Goal: Task Accomplishment & Management: Use online tool/utility

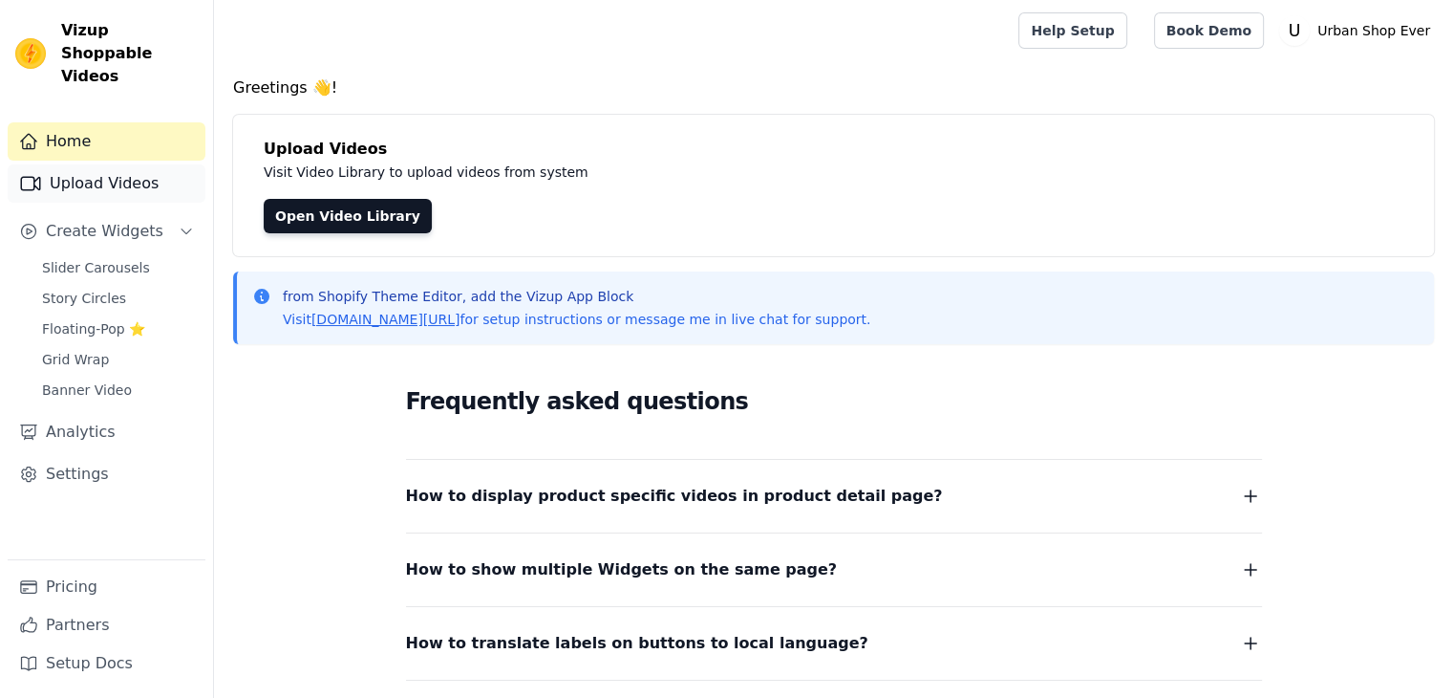
click at [118, 174] on link "Upload Videos" at bounding box center [107, 183] width 198 height 38
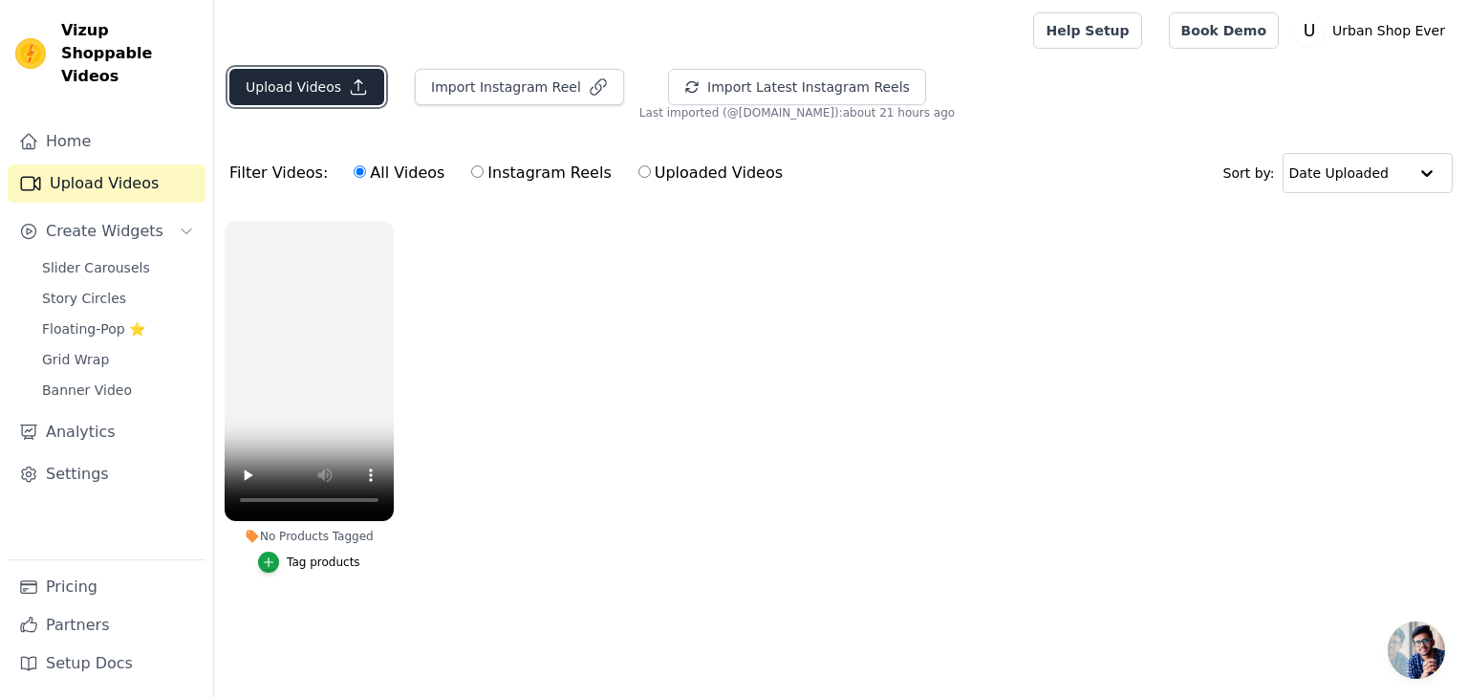
click at [349, 77] on icon "button" at bounding box center [358, 86] width 19 height 19
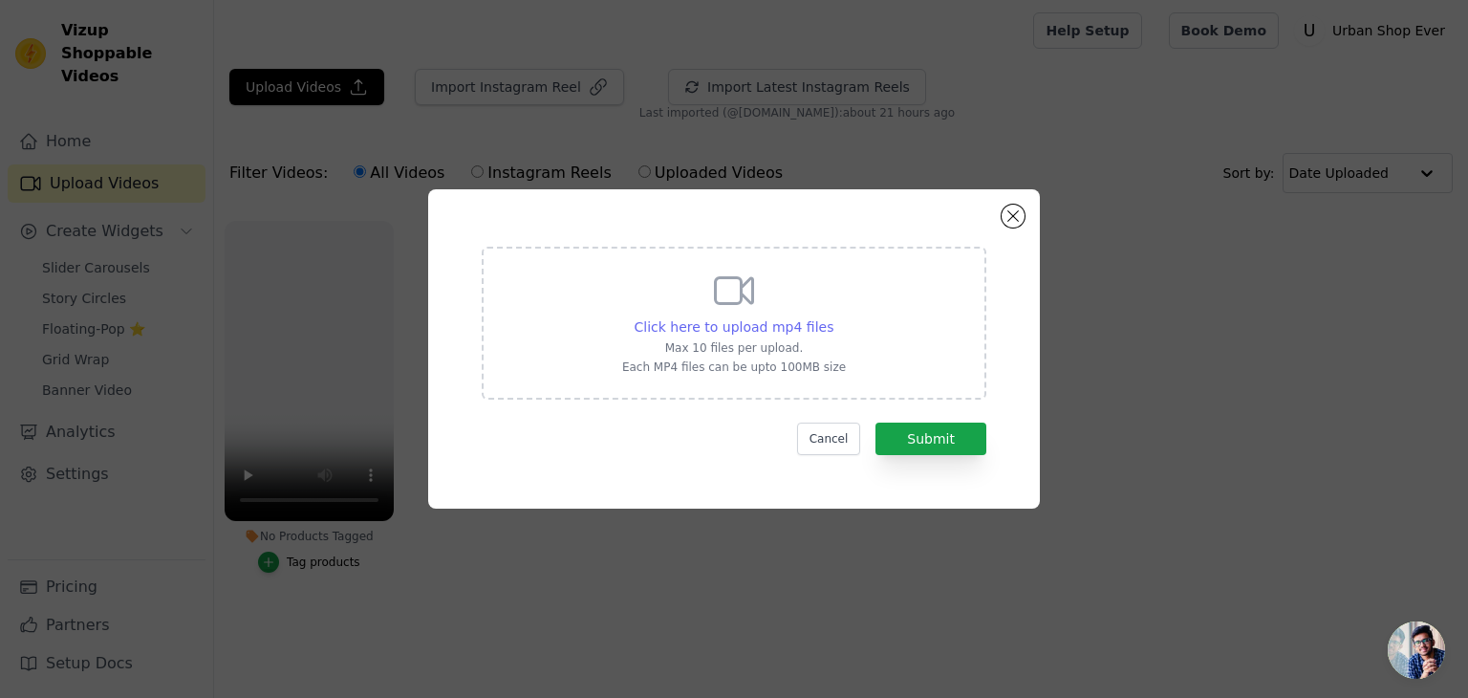
click at [772, 327] on span "Click here to upload mp4 files" at bounding box center [735, 326] width 200 height 15
click at [832, 317] on input "Click here to upload mp4 files Max 10 files per upload. Each MP4 files can be u…" at bounding box center [832, 316] width 1 height 1
type input "C:\fakepath\Untitled video - Made with [PERSON_NAME] (26).mp4"
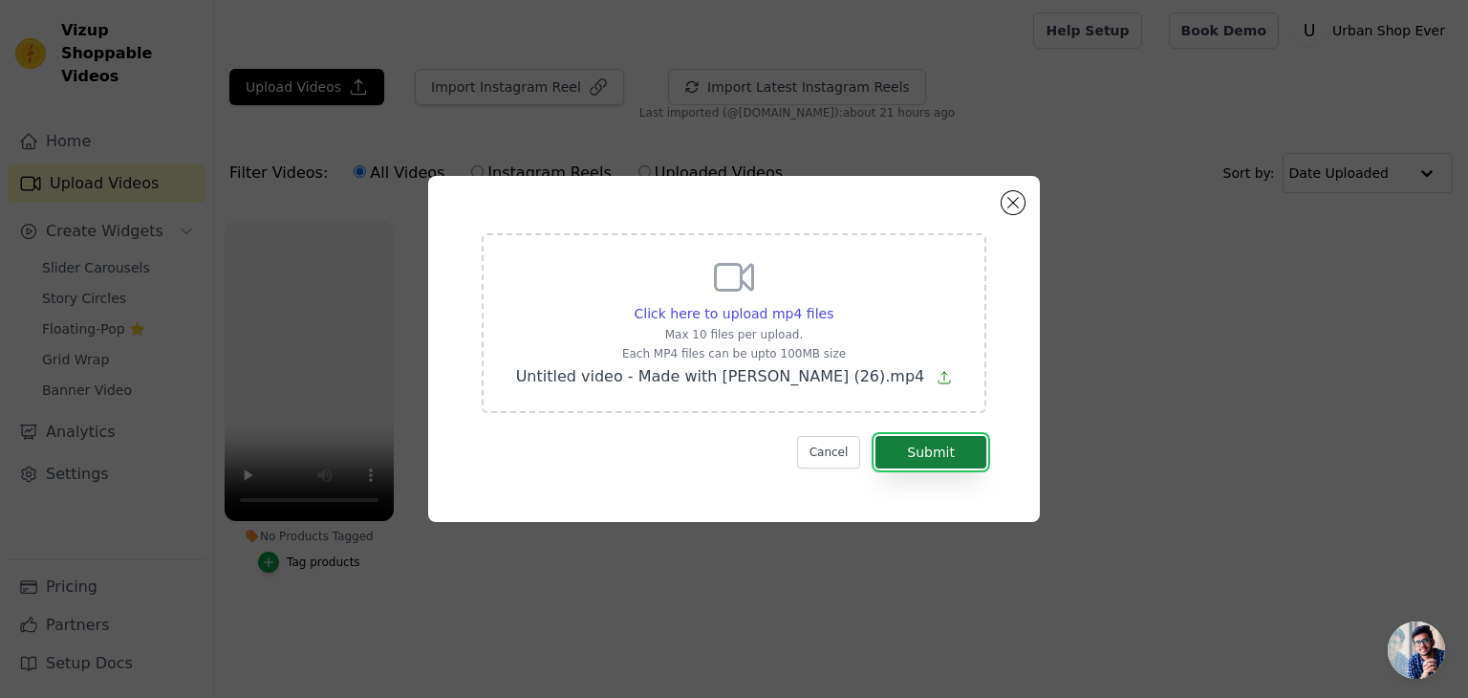
click at [944, 463] on button "Submit" at bounding box center [930, 452] width 111 height 32
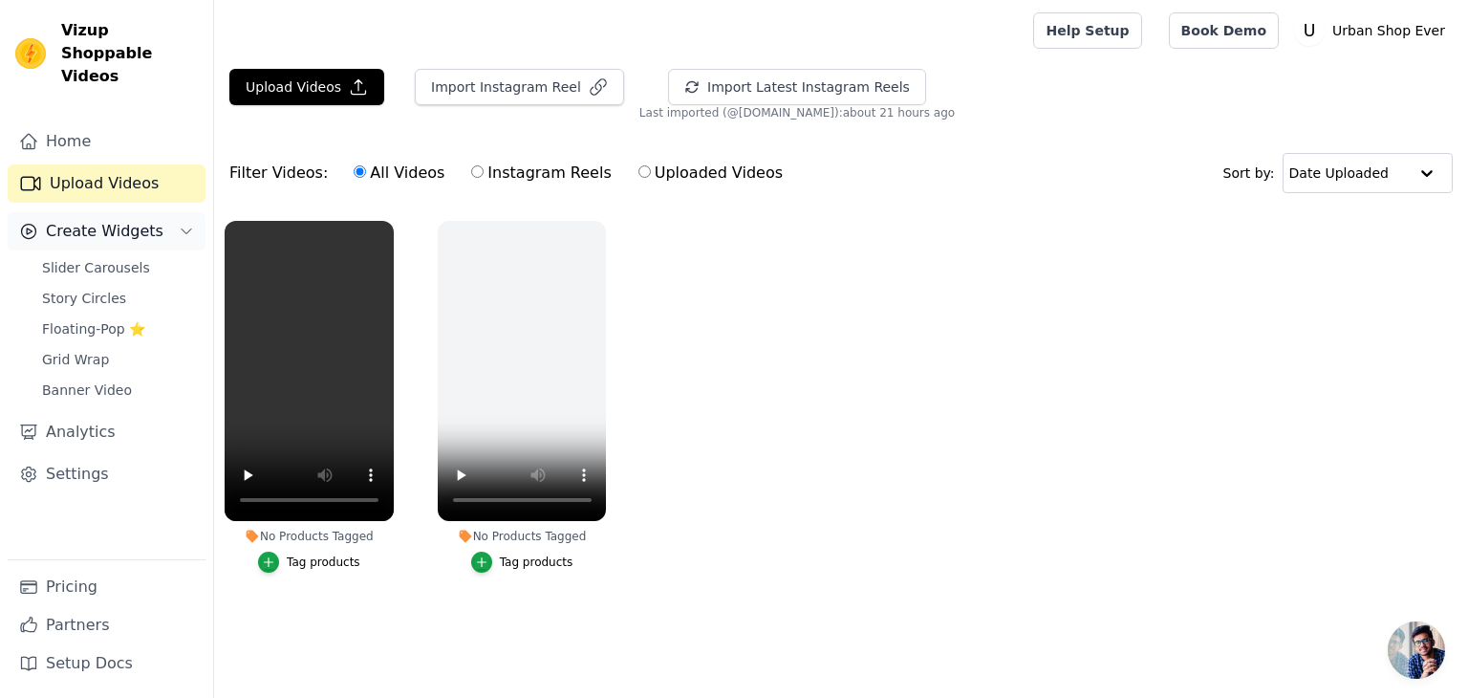
click at [163, 219] on button "Create Widgets" at bounding box center [107, 231] width 198 height 38
click at [112, 258] on span "Slider Carousels" at bounding box center [96, 267] width 108 height 19
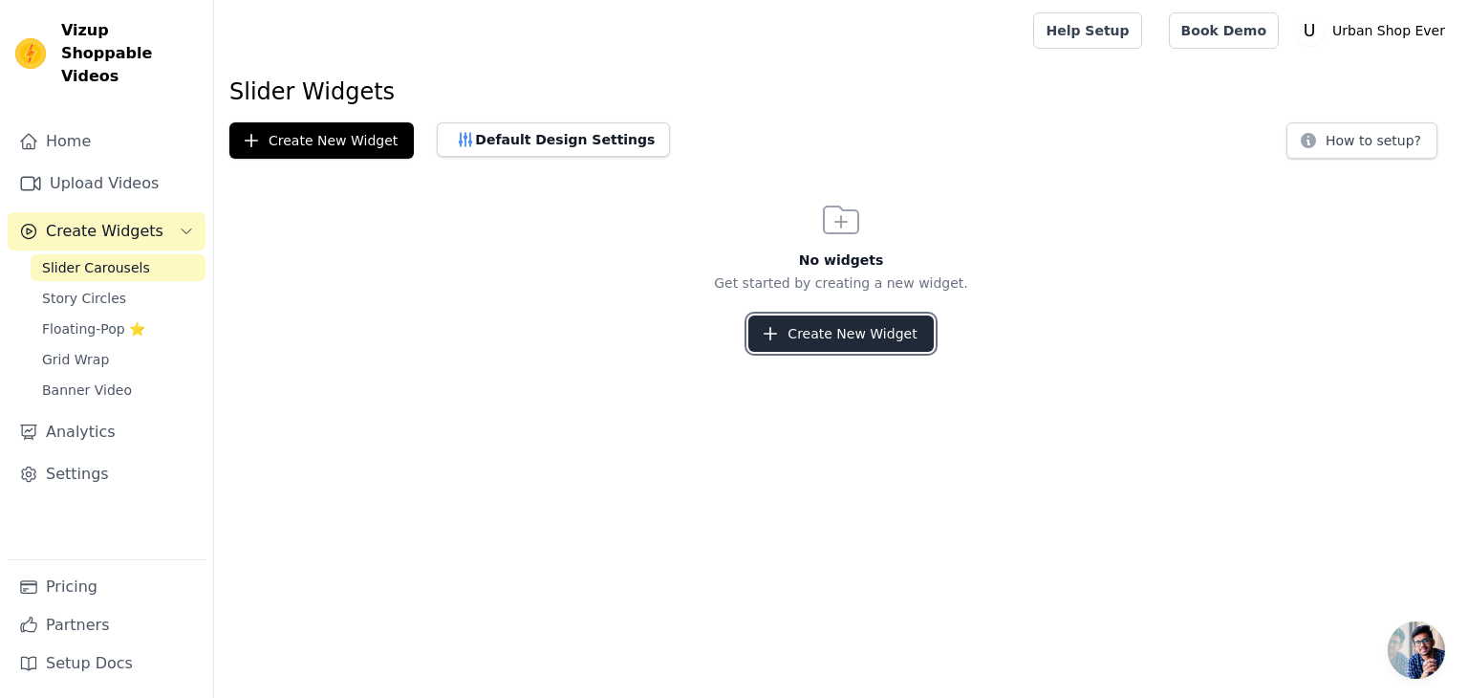
click at [794, 342] on button "Create New Widget" at bounding box center [840, 333] width 184 height 36
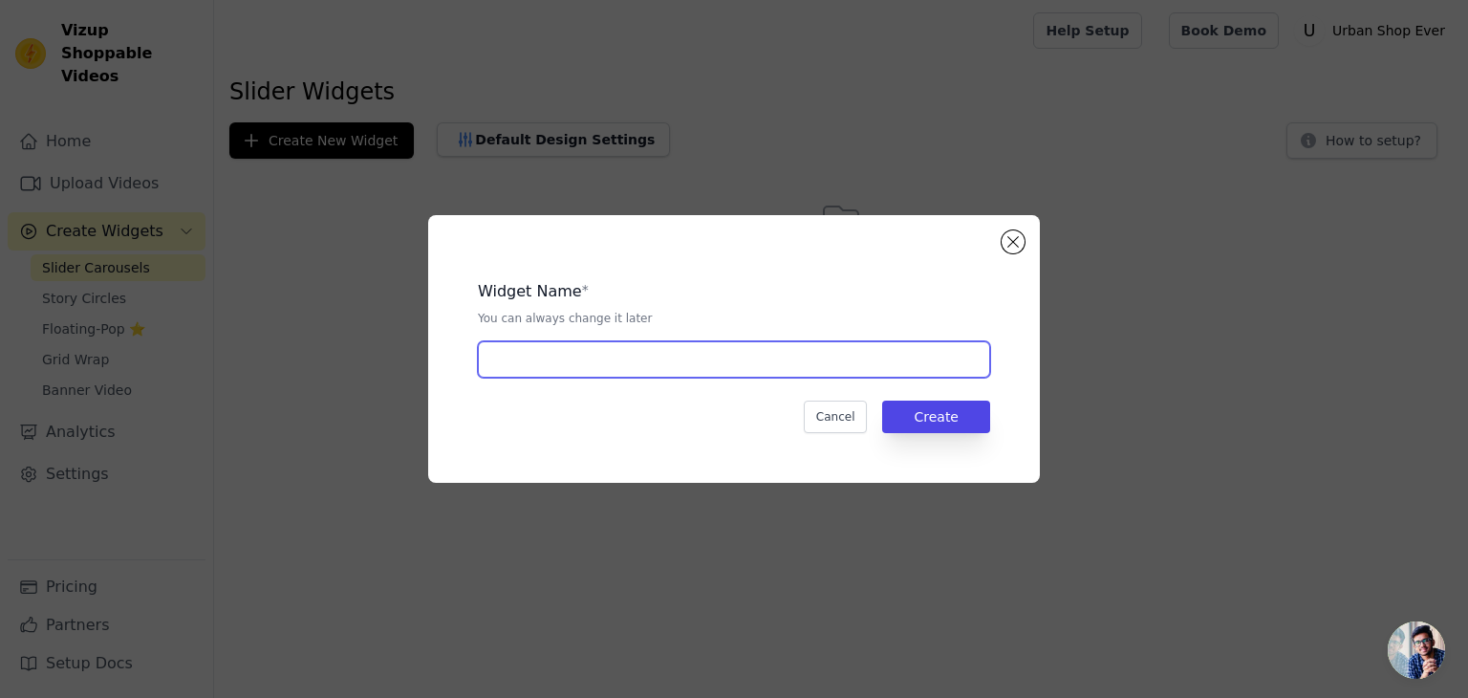
click at [742, 351] on input "text" at bounding box center [734, 359] width 512 height 36
type input "Ab"
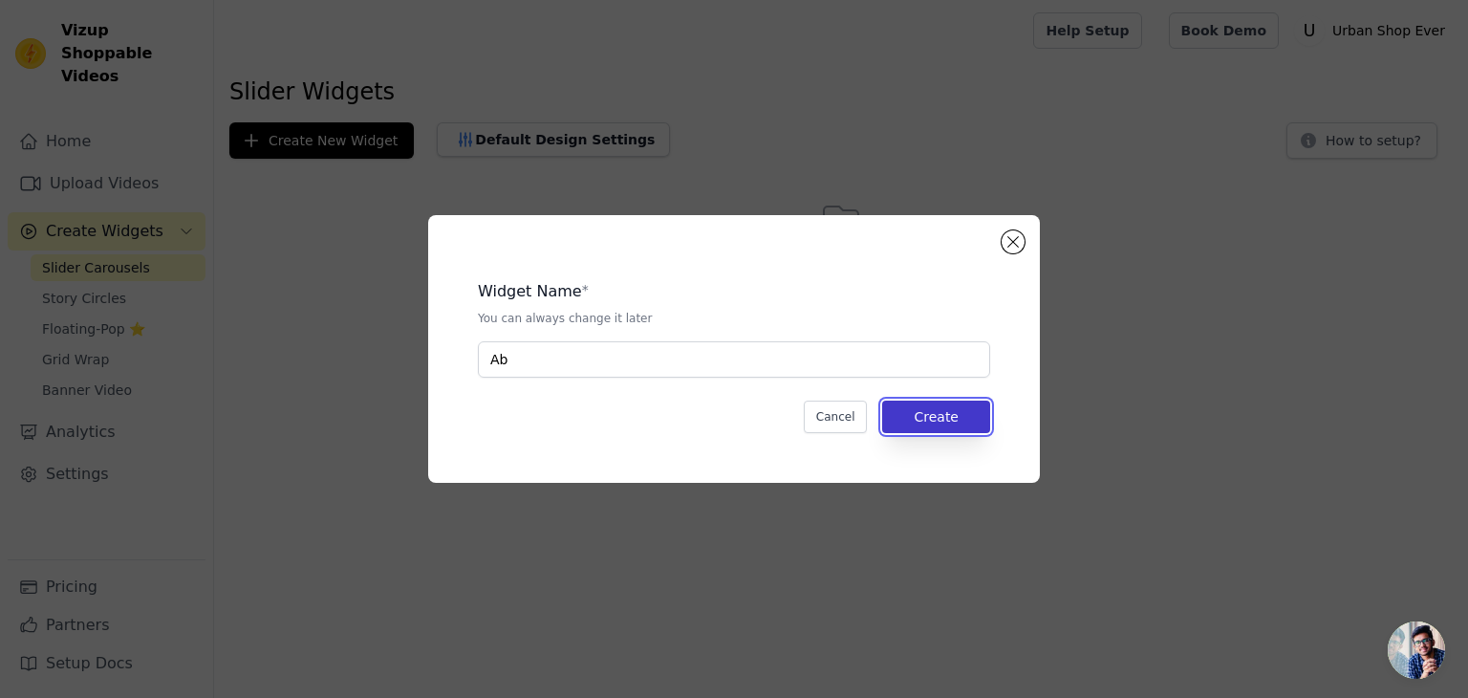
click at [944, 411] on button "Create" at bounding box center [936, 416] width 108 height 32
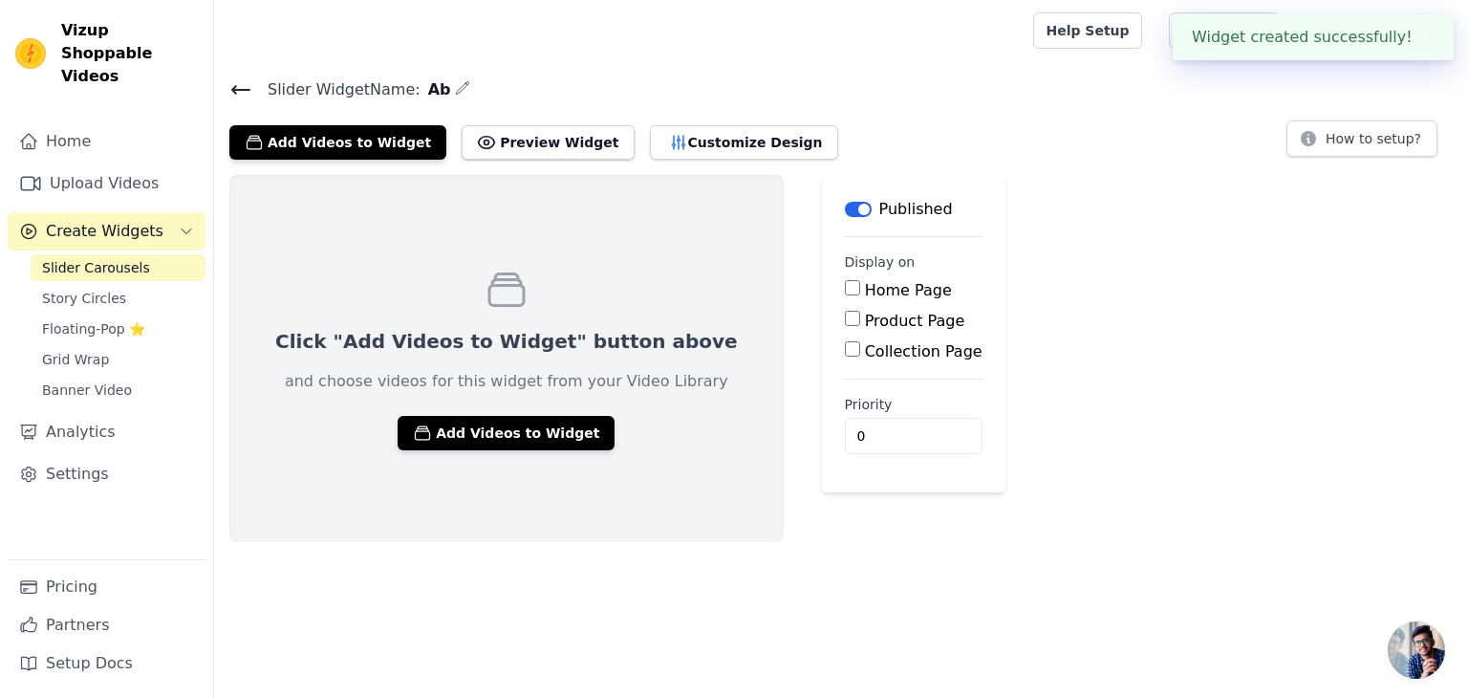
click at [845, 318] on input "Product Page" at bounding box center [852, 318] width 15 height 15
checkbox input "true"
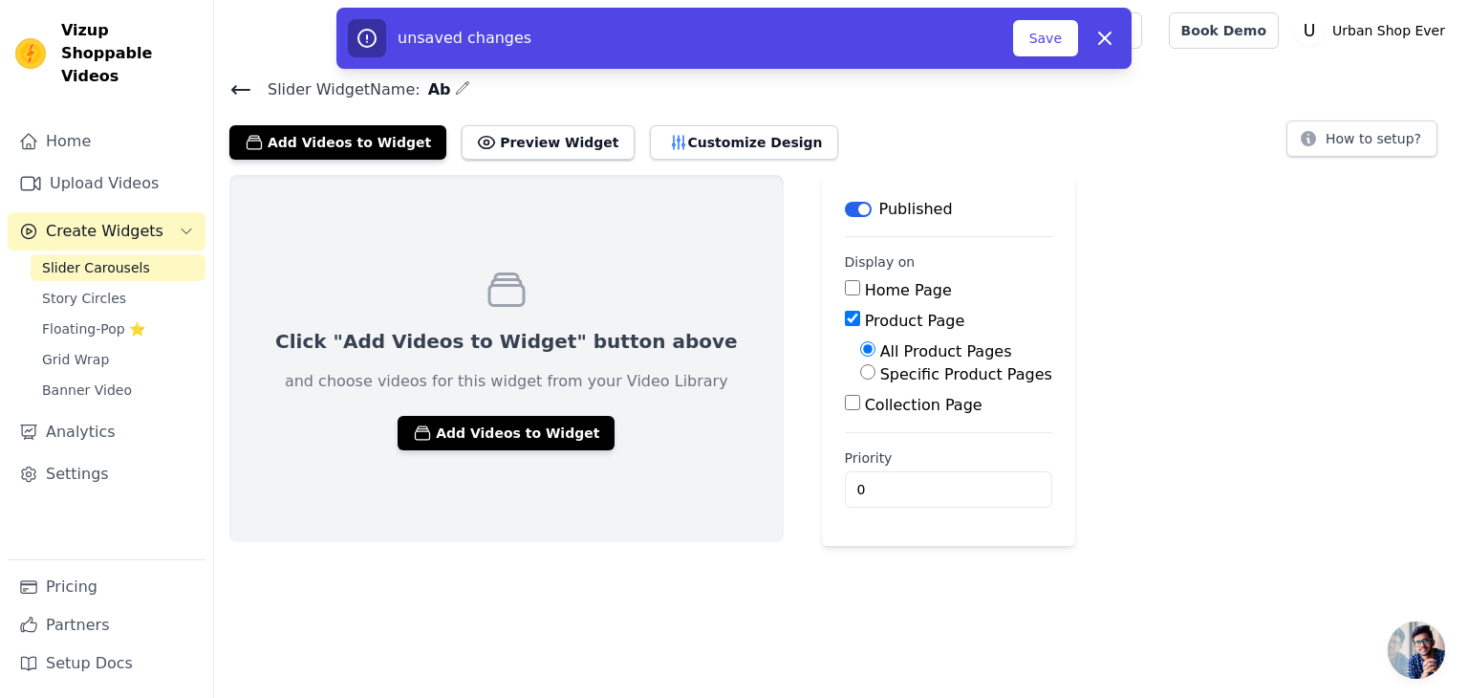
click at [845, 291] on input "Home Page" at bounding box center [852, 287] width 15 height 15
checkbox input "true"
click at [860, 371] on input "Specific Product Pages" at bounding box center [867, 371] width 15 height 15
radio input "true"
click at [860, 412] on button "Select Products" at bounding box center [924, 417] width 128 height 32
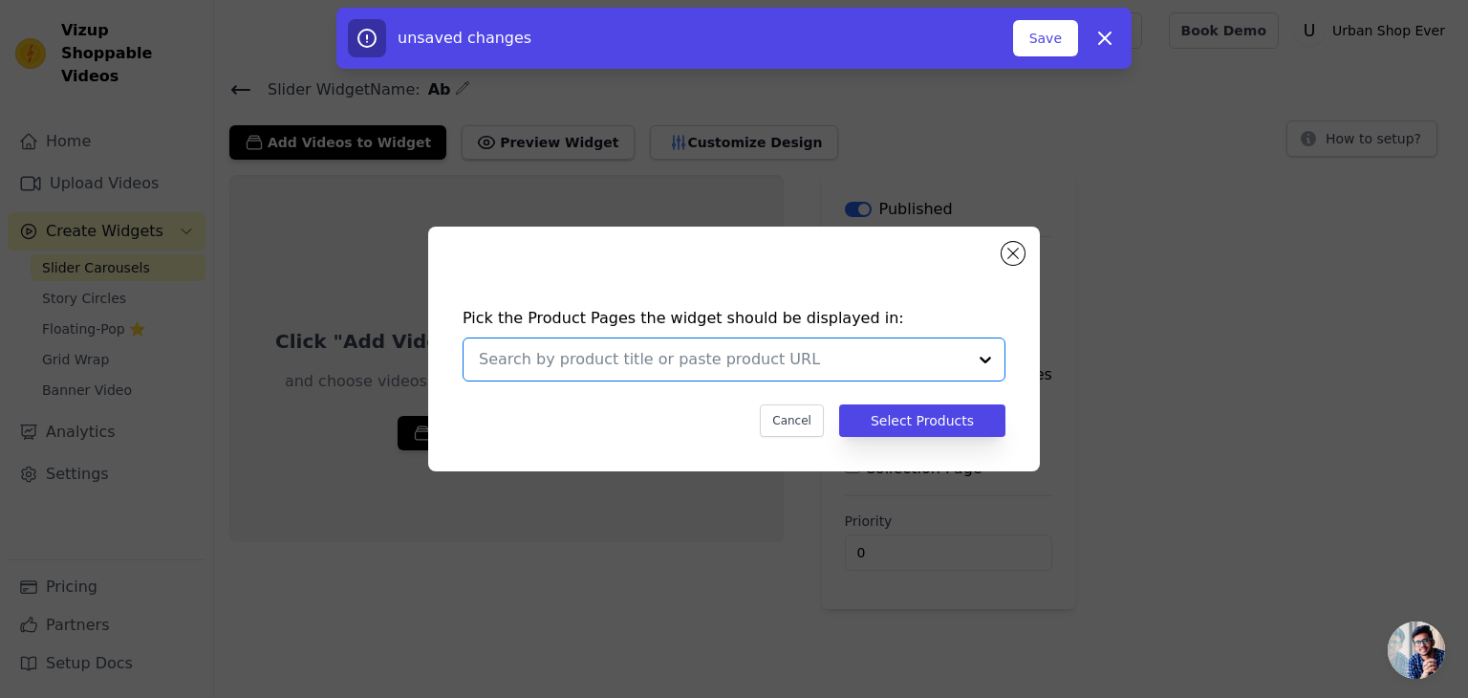
click at [863, 359] on input "text" at bounding box center [722, 359] width 487 height 23
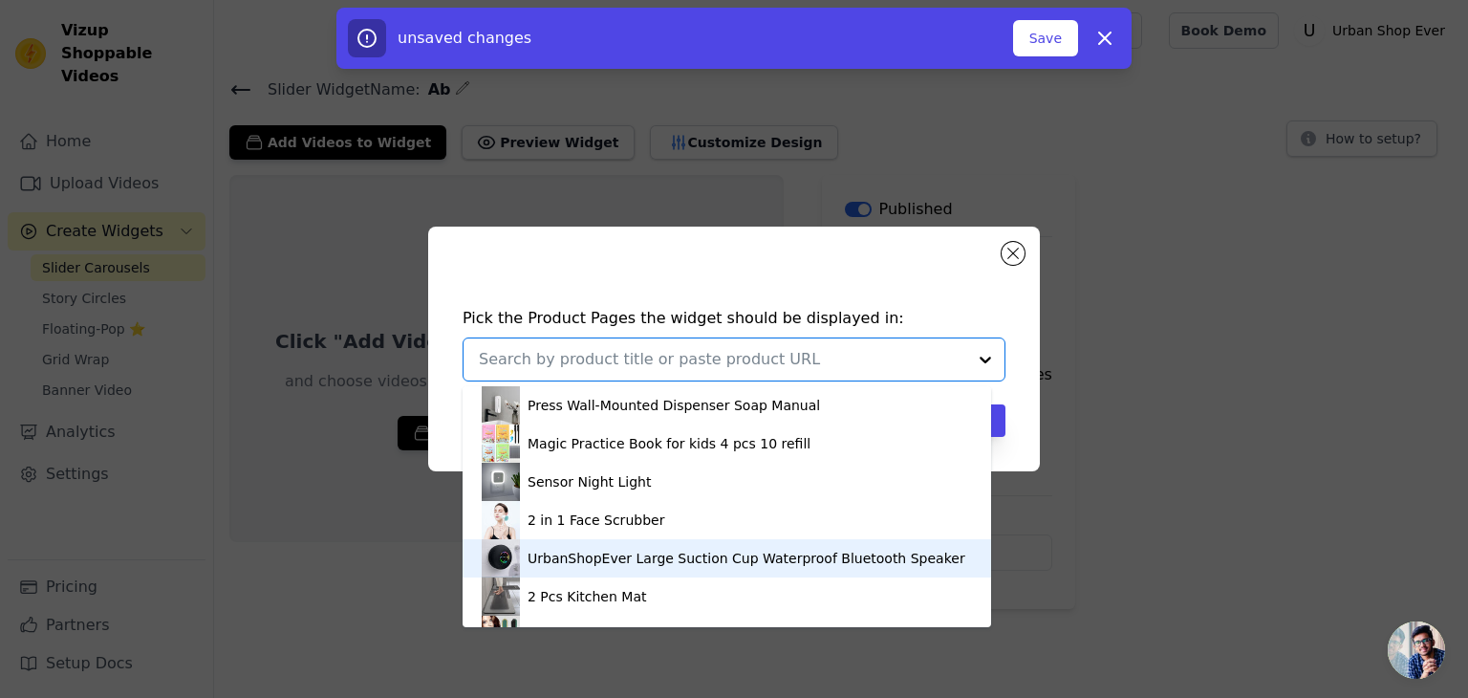
click at [678, 565] on div "UrbanShopEver Large Suction Cup Waterproof Bluetooth Speaker" at bounding box center [746, 558] width 438 height 19
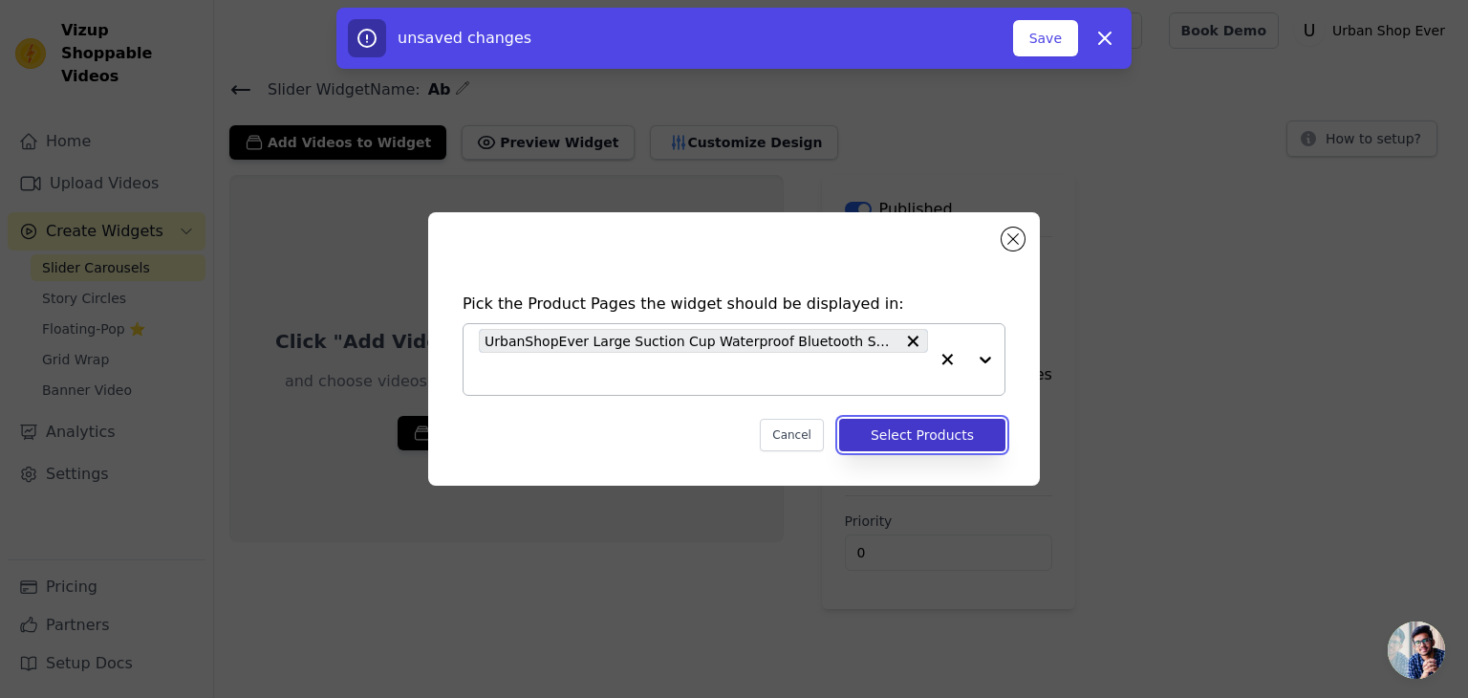
click at [946, 430] on button "Select Products" at bounding box center [922, 435] width 166 height 32
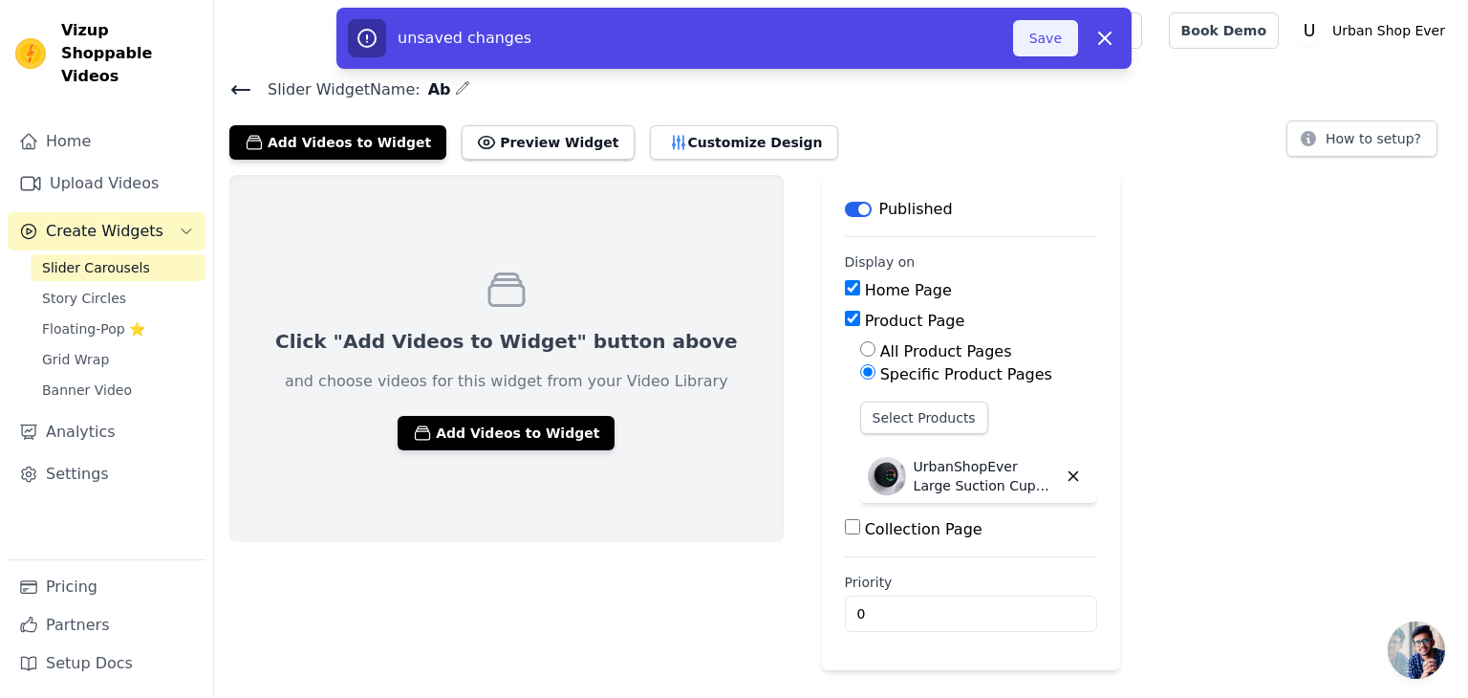
click at [1047, 27] on button "Save" at bounding box center [1045, 38] width 65 height 36
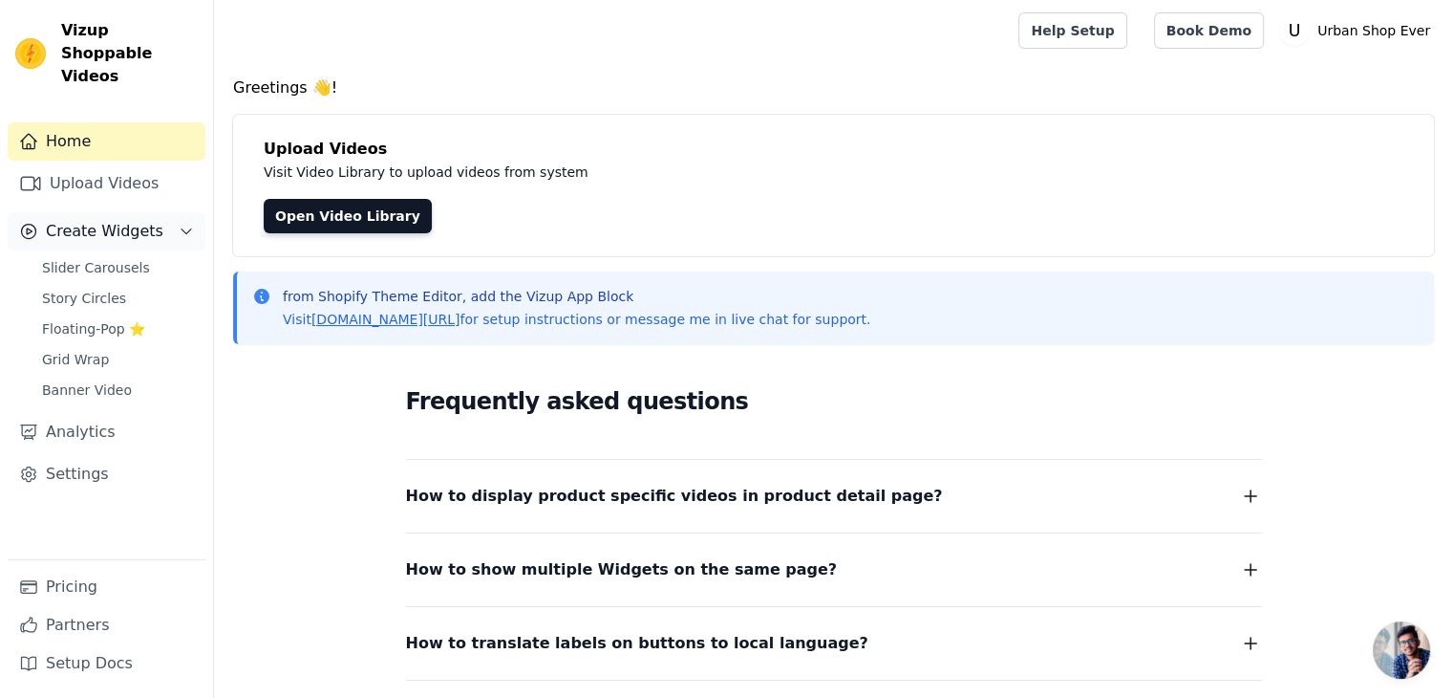
click at [184, 224] on icon "Sidebar" at bounding box center [186, 231] width 15 height 15
click at [107, 455] on link "Settings" at bounding box center [107, 474] width 198 height 38
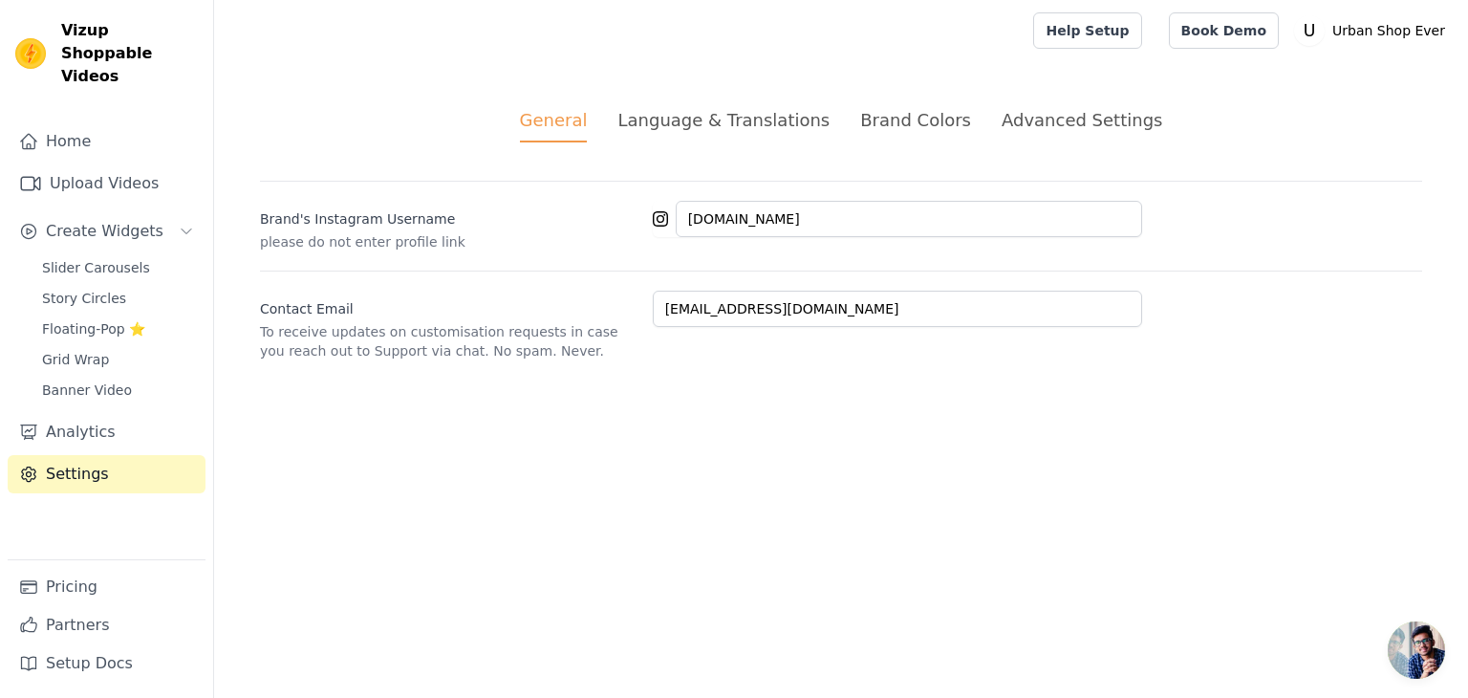
click at [1017, 118] on div "Advanced Settings" at bounding box center [1081, 120] width 161 height 26
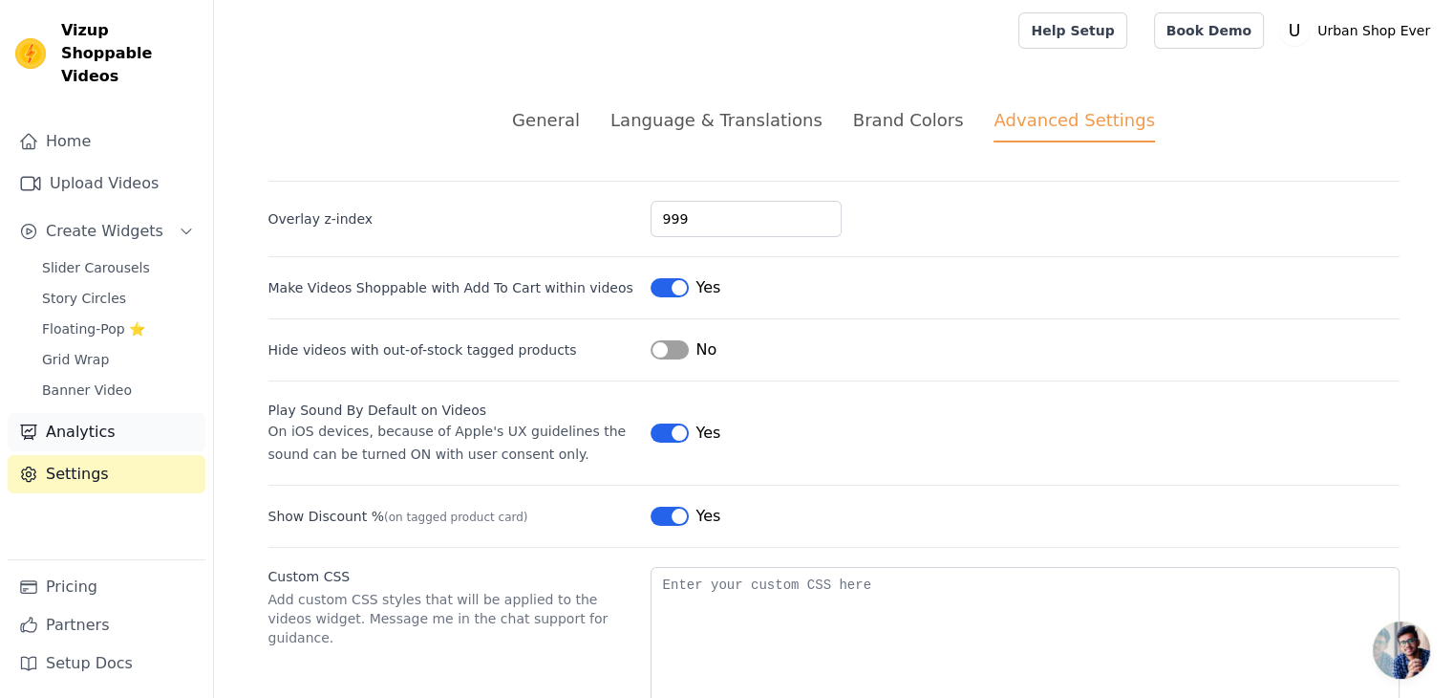
click at [114, 413] on link "Analytics" at bounding box center [107, 432] width 198 height 38
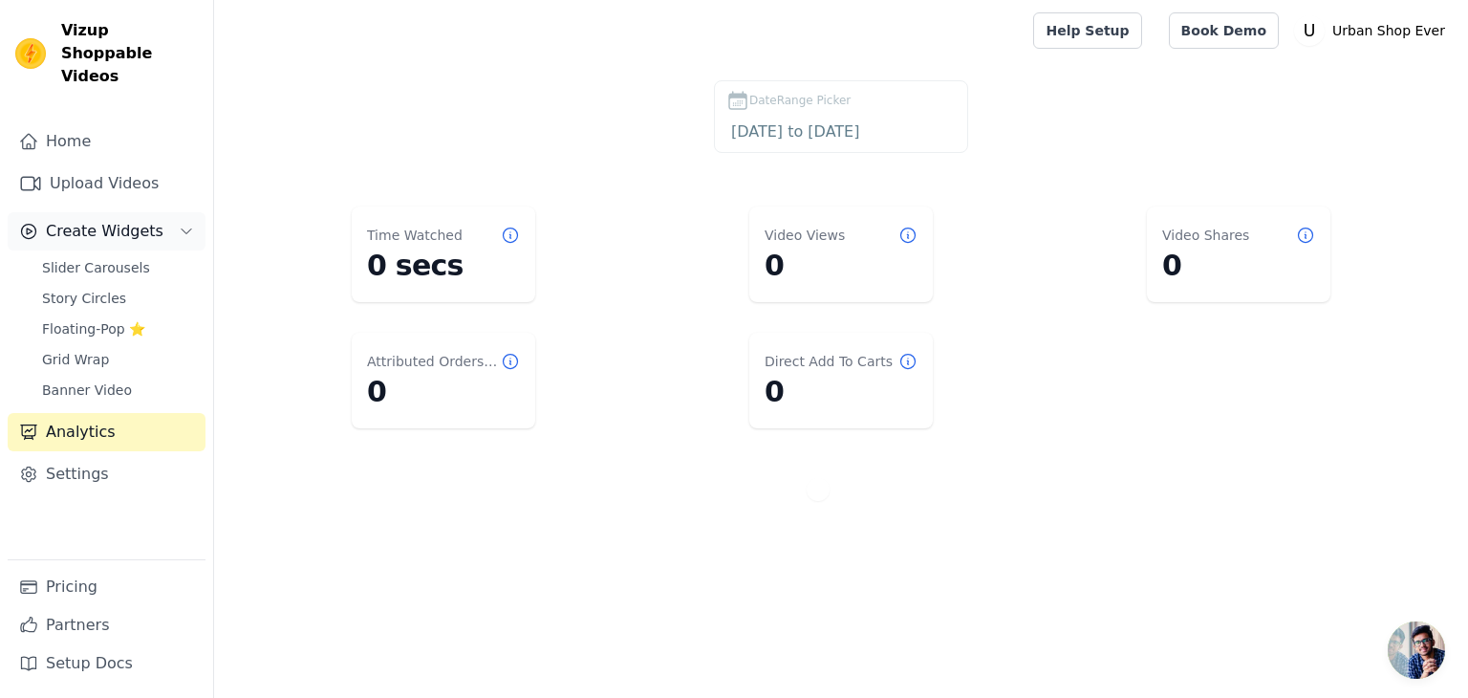
click at [137, 212] on button "Create Widgets" at bounding box center [107, 231] width 198 height 38
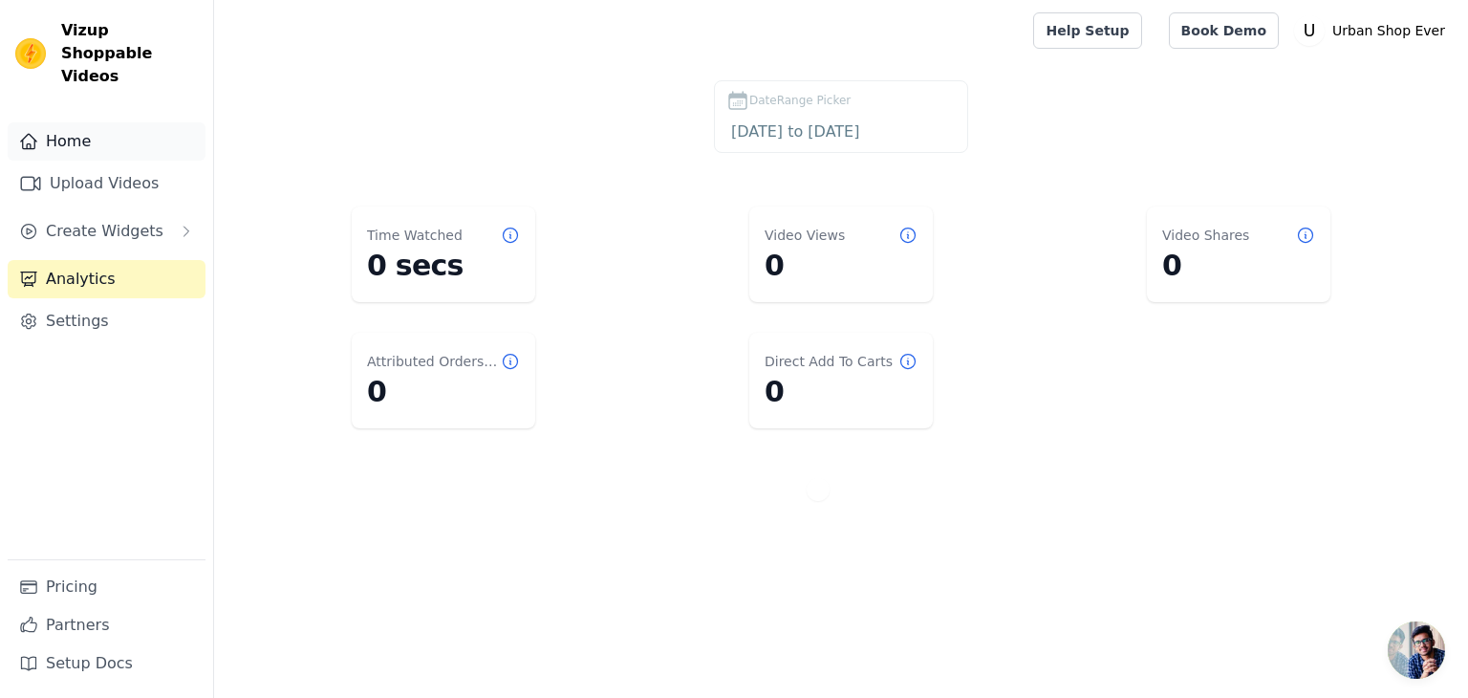
click at [73, 122] on link "Home" at bounding box center [107, 141] width 198 height 38
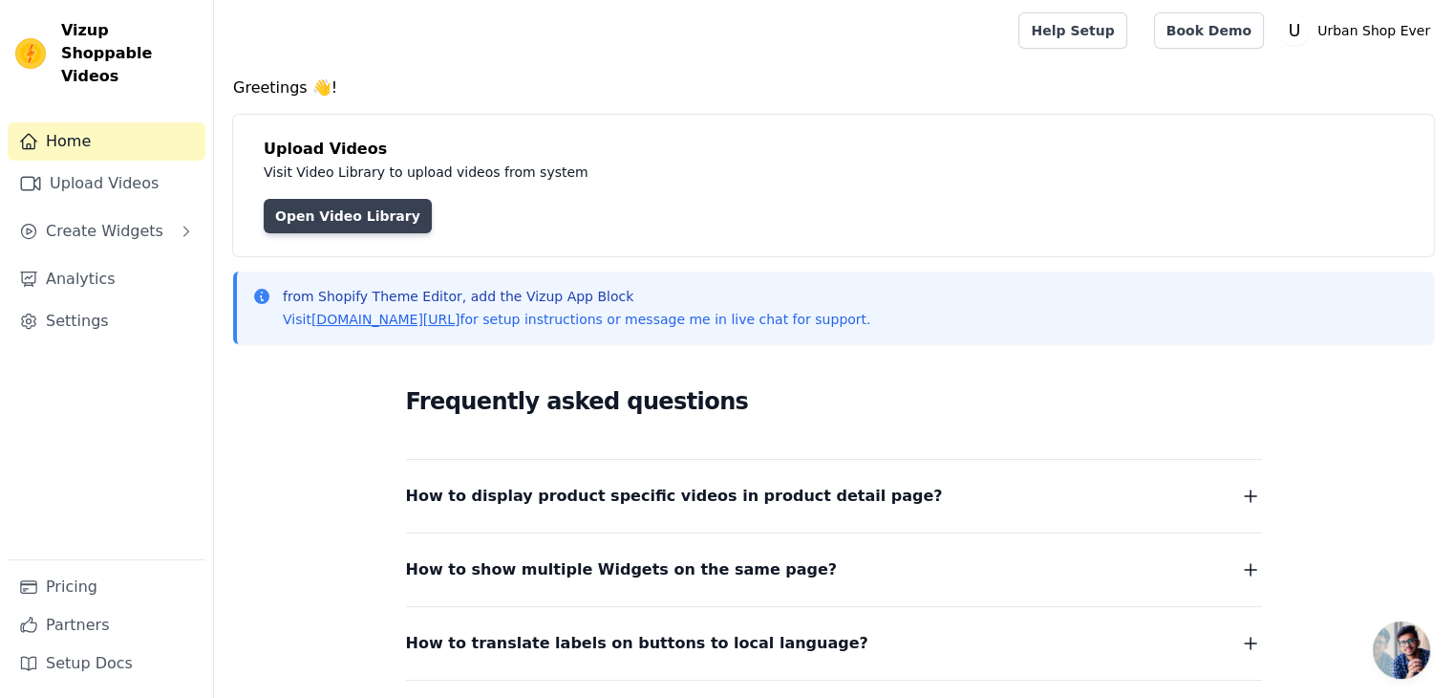
click at [331, 205] on link "Open Video Library" at bounding box center [348, 216] width 168 height 34
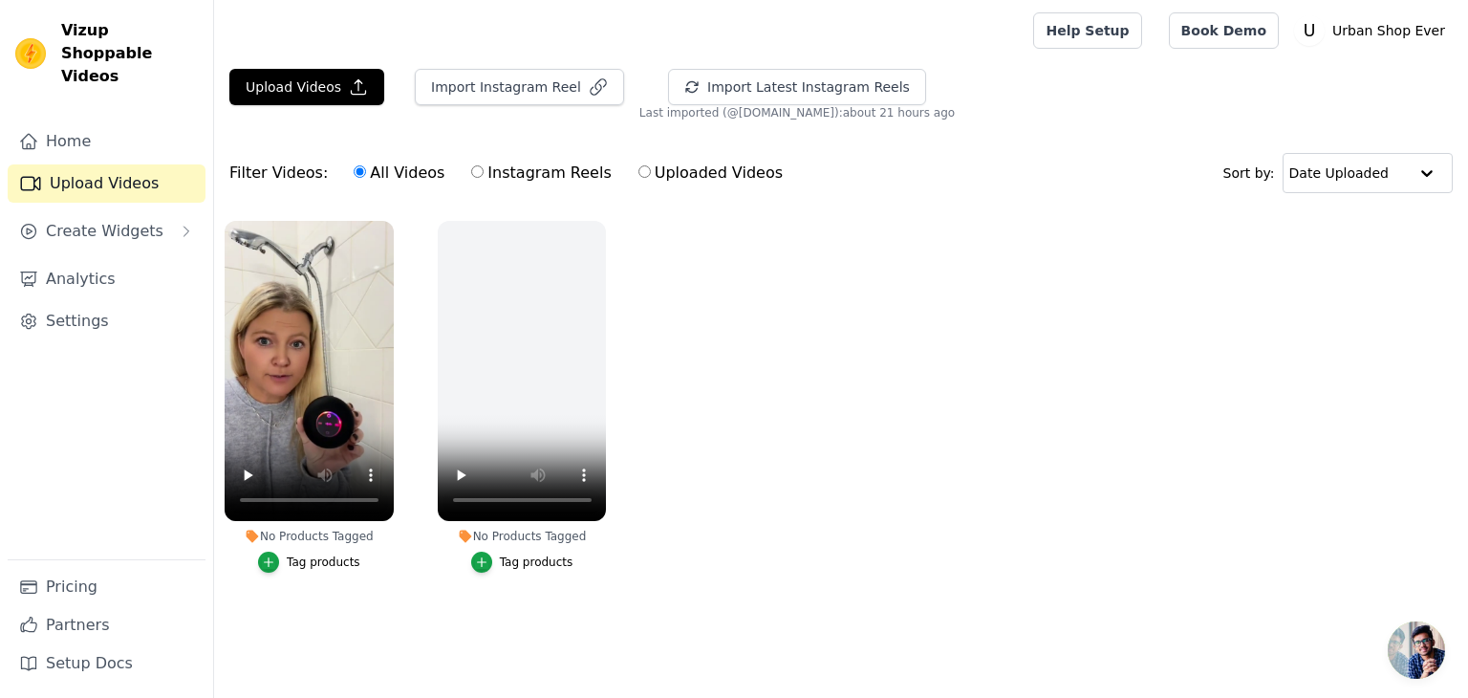
click at [312, 563] on div "Tag products" at bounding box center [324, 561] width 74 height 15
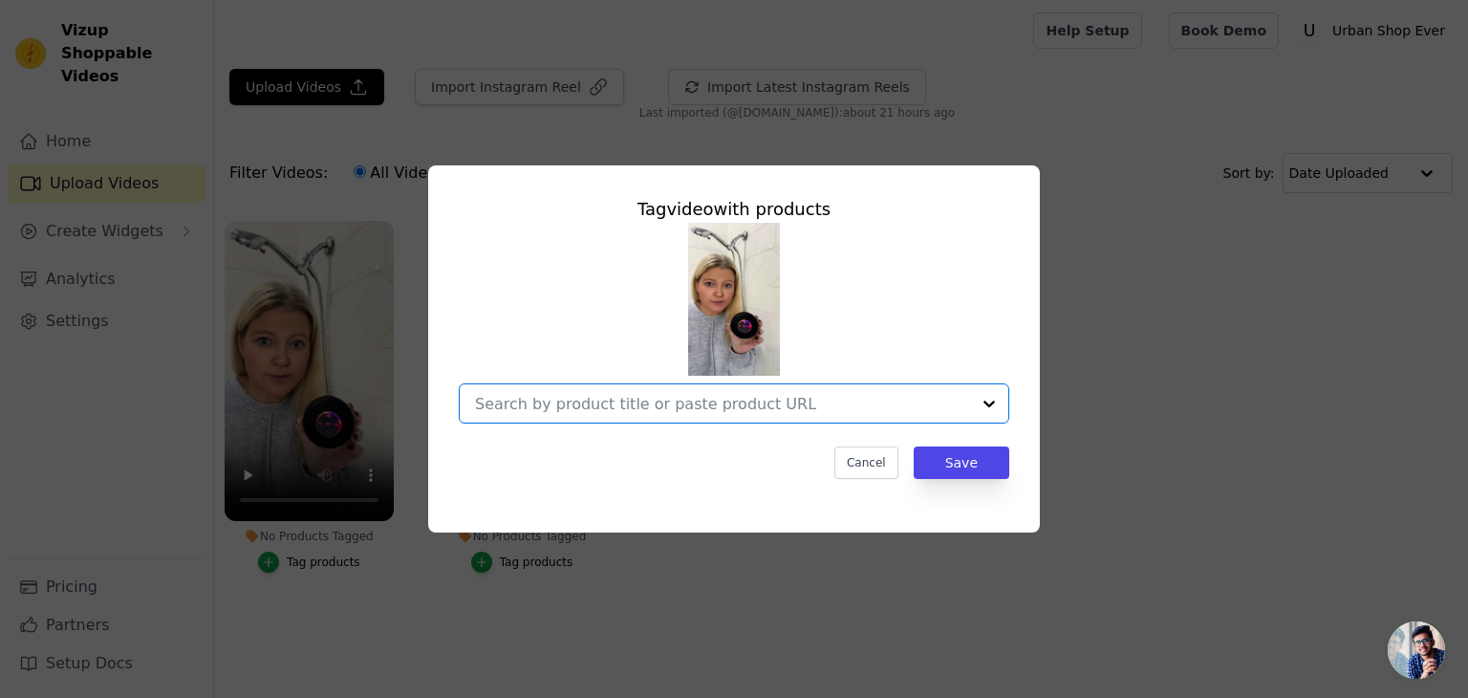
click at [620, 406] on input "No Products Tagged Tag video with products Option undefined, selected. Select i…" at bounding box center [722, 404] width 495 height 18
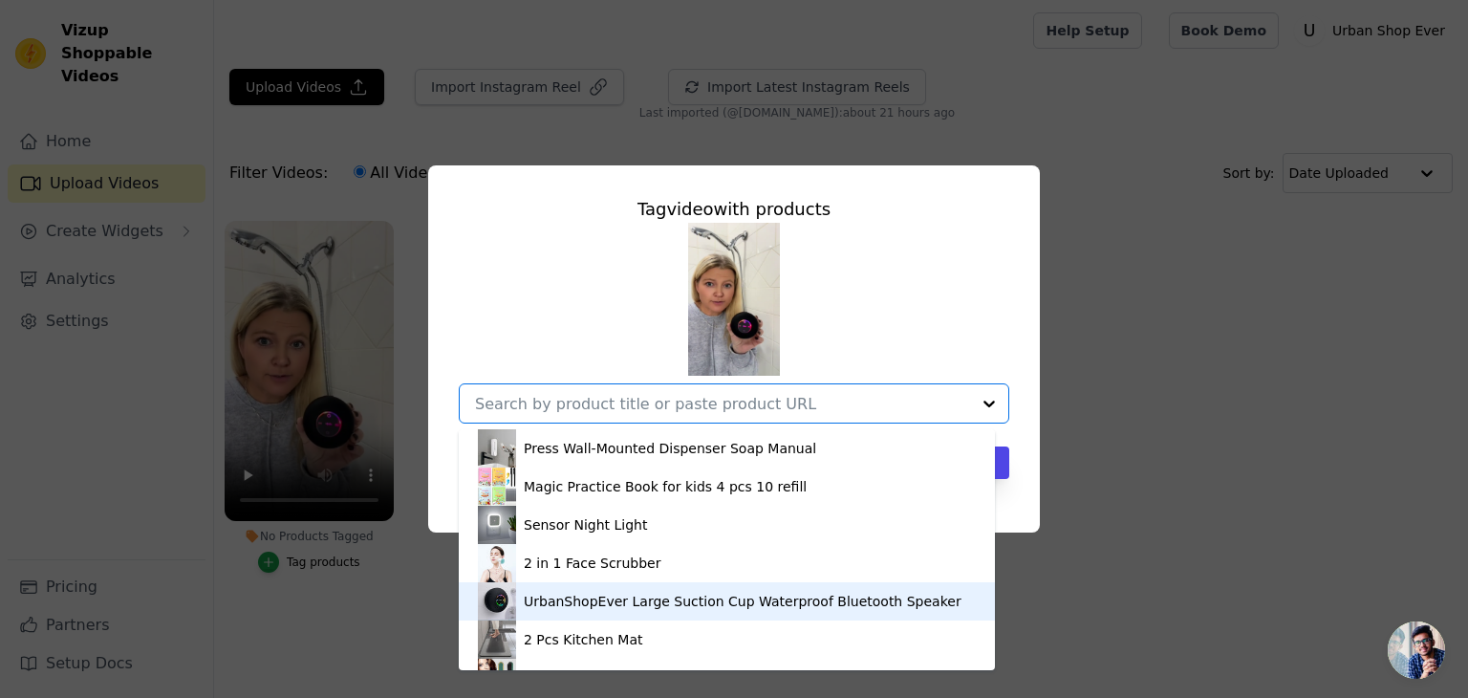
click at [554, 607] on div "UrbanShopEver Large Suction Cup Waterproof Bluetooth Speaker" at bounding box center [743, 601] width 438 height 19
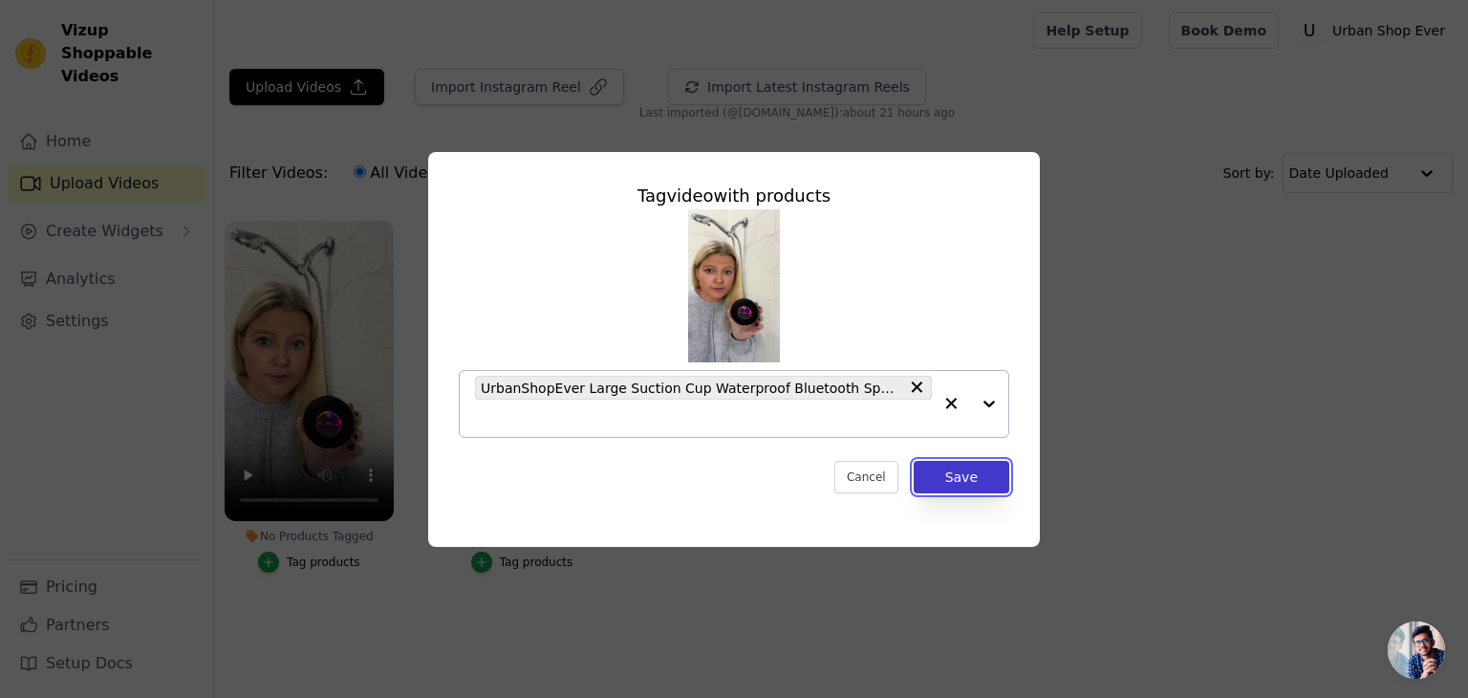
click at [969, 484] on button "Save" at bounding box center [962, 477] width 96 height 32
